Goal: Find specific page/section: Find specific page/section

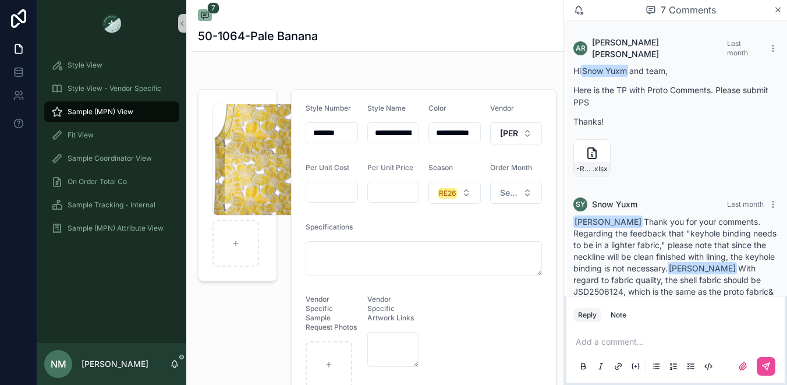
scroll to position [490, 0]
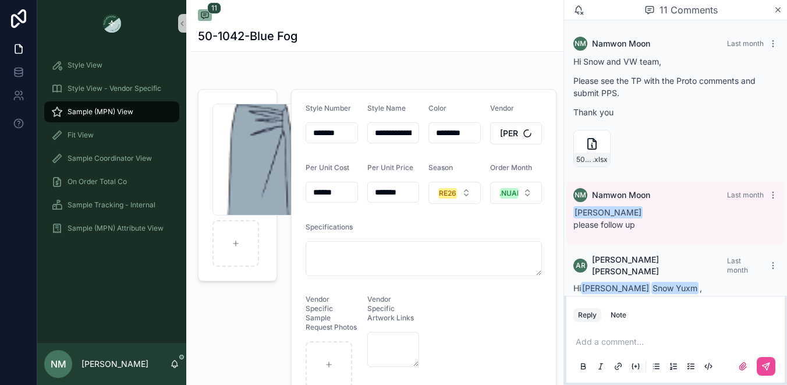
scroll to position [673, 0]
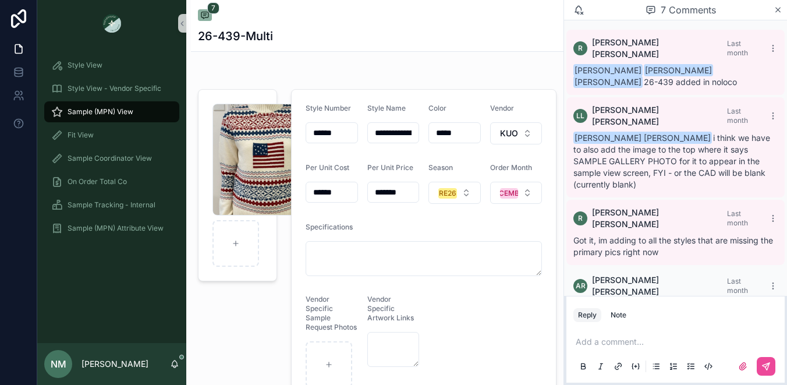
scroll to position [418, 0]
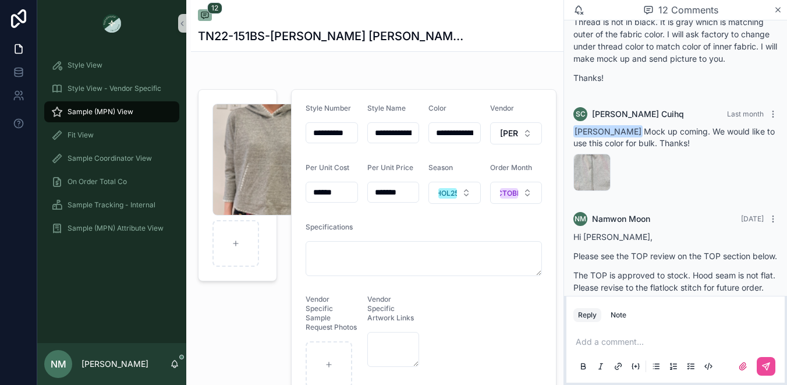
scroll to position [1255, 0]
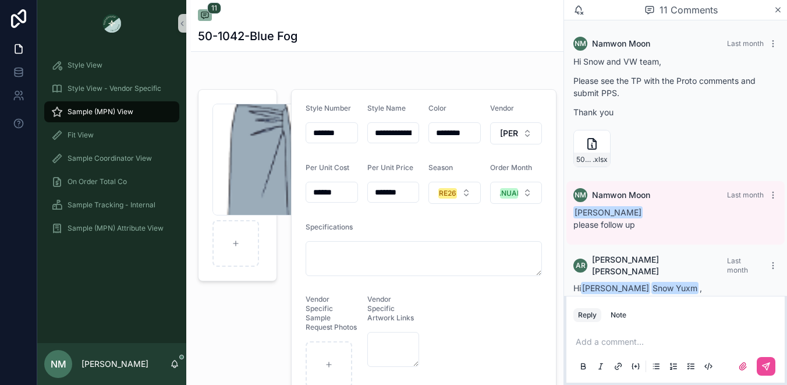
scroll to position [673, 0]
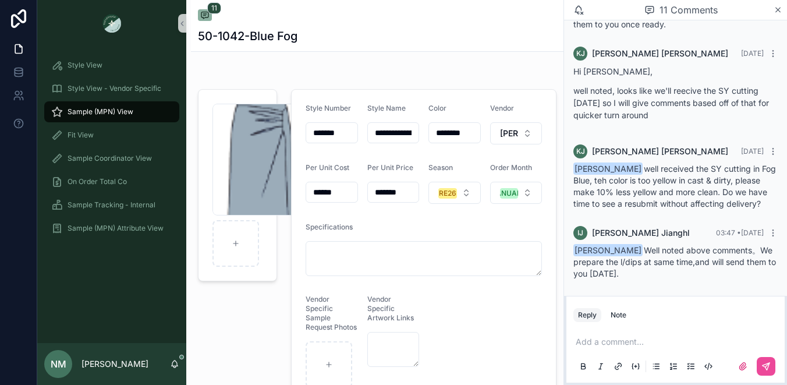
click at [111, 107] on div "Sample (MPN) View" at bounding box center [111, 111] width 121 height 19
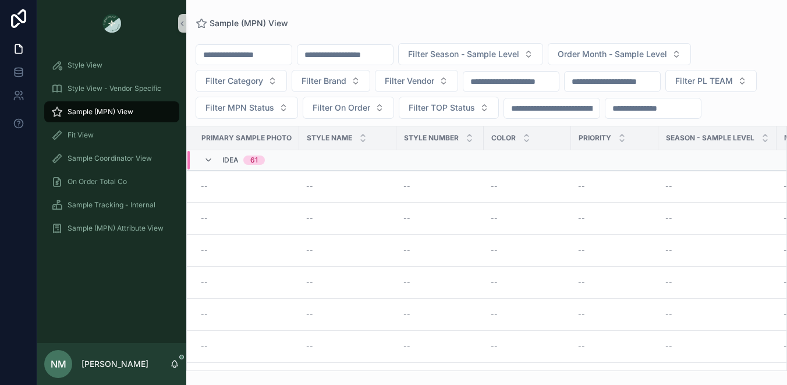
click at [377, 58] on input "scrollable content" at bounding box center [344, 55] width 95 height 16
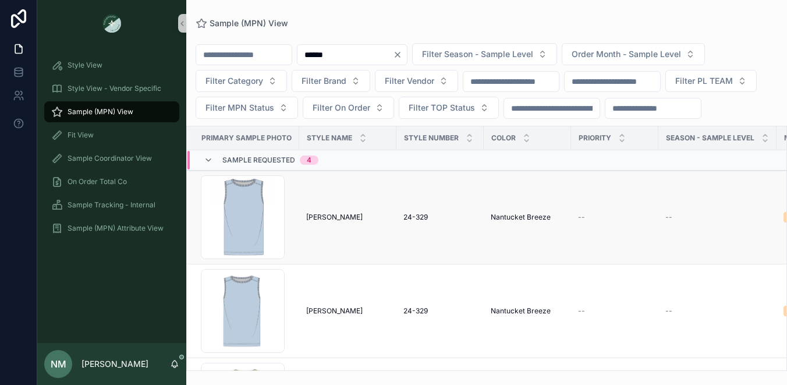
scroll to position [2, 0]
type input "******"
click at [417, 219] on span "24-329" at bounding box center [415, 214] width 24 height 9
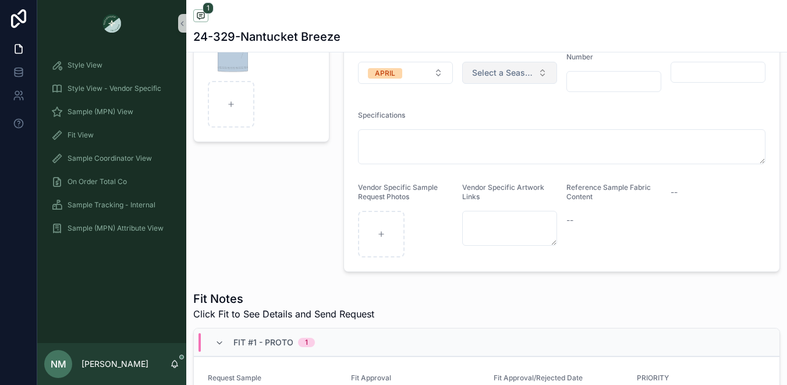
scroll to position [424, 0]
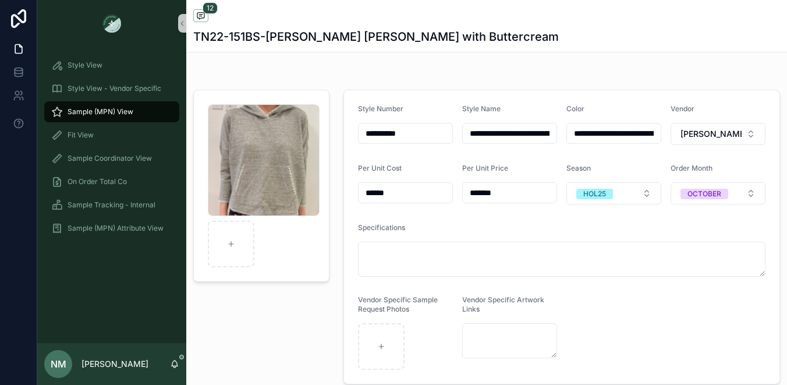
scroll to position [960, 0]
